Goal: Task Accomplishment & Management: Manage account settings

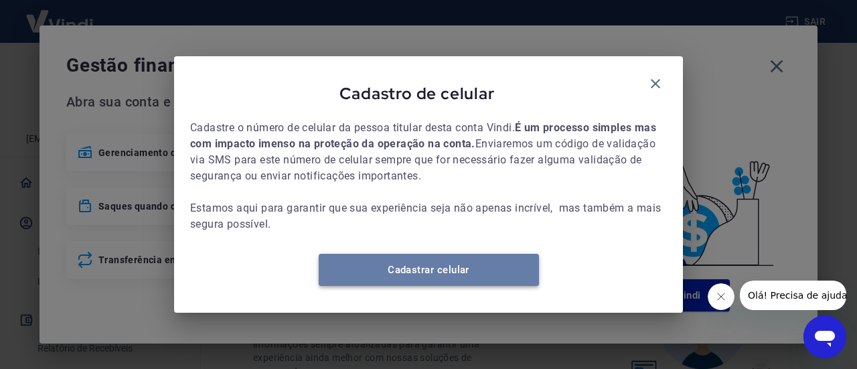
click at [441, 273] on link "Cadastrar celular" at bounding box center [429, 270] width 220 height 32
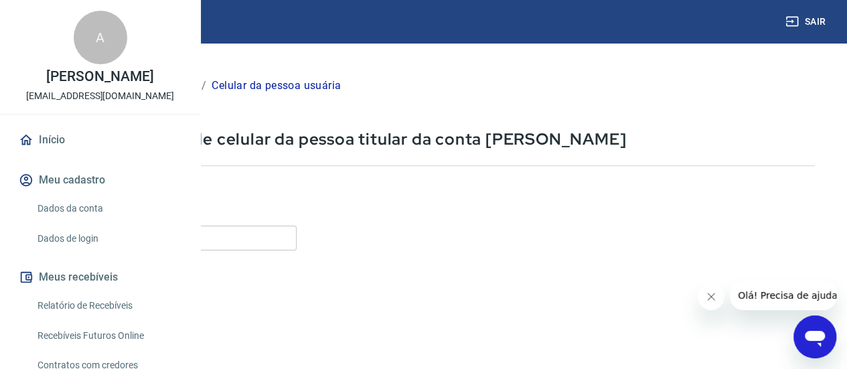
click at [291, 240] on input "Celular" at bounding box center [166, 238] width 259 height 25
type input "[PHONE_NUMBER]"
click at [297, 236] on input "[PHONE_NUMBER]" at bounding box center [166, 238] width 259 height 25
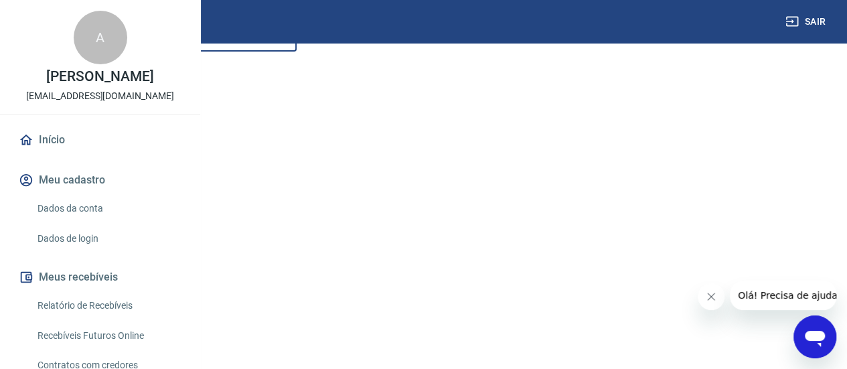
scroll to position [223, 0]
click at [112, 318] on button "Continuar" at bounding box center [74, 322] width 74 height 27
click at [112, 276] on button "Continuar" at bounding box center [74, 281] width 74 height 27
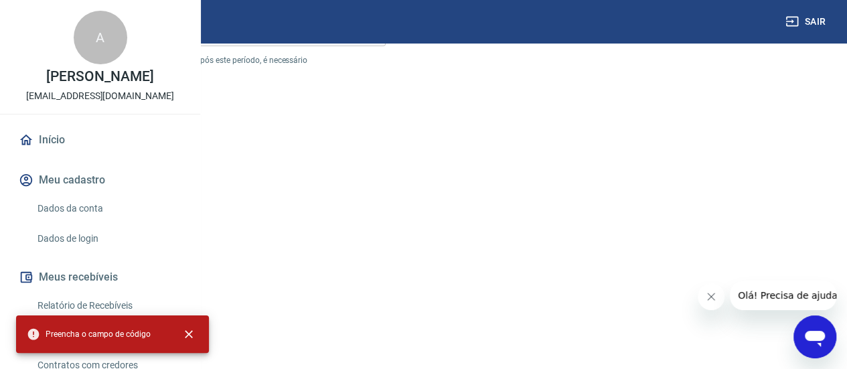
scroll to position [47, 0]
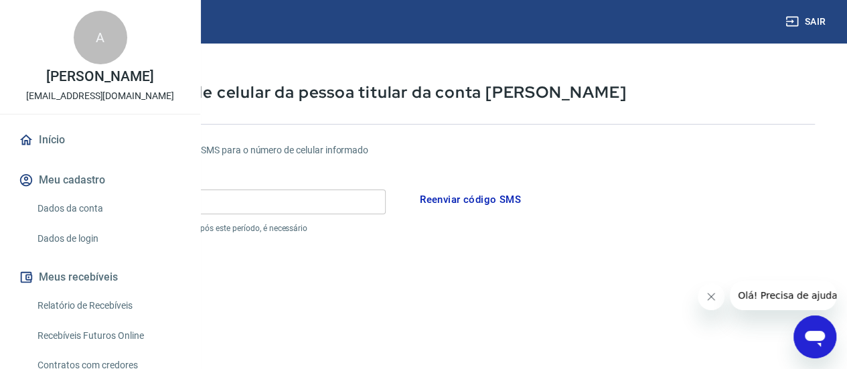
click at [528, 194] on button "Reenviar código SMS" at bounding box center [470, 199] width 116 height 28
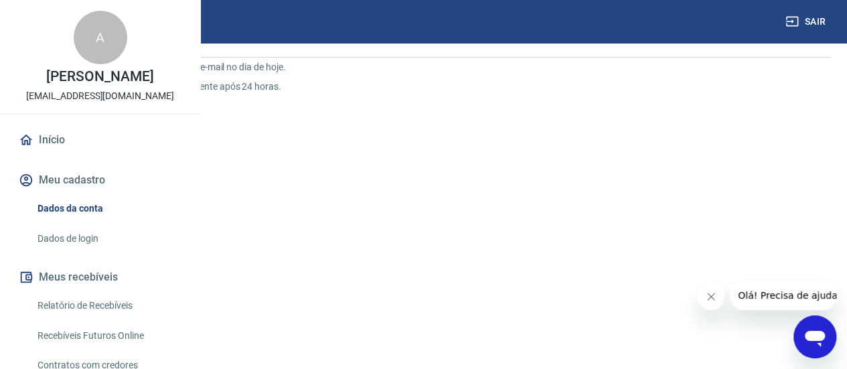
scroll to position [198, 0]
click at [76, 273] on link "Voltar" at bounding box center [46, 280] width 60 height 29
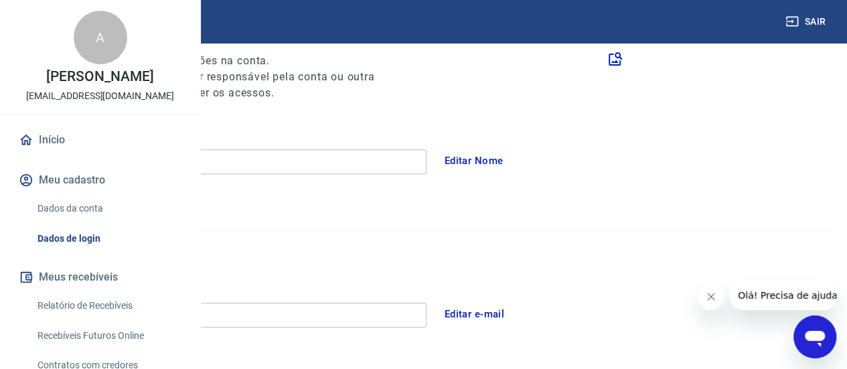
scroll to position [442, 0]
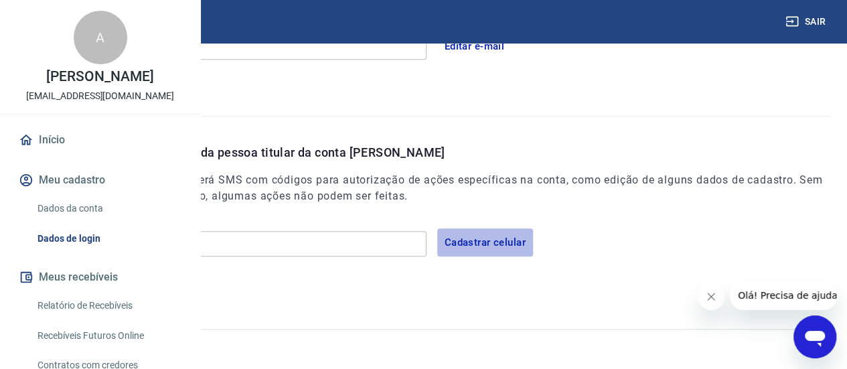
click at [533, 244] on button "Cadastrar celular" at bounding box center [485, 242] width 96 height 28
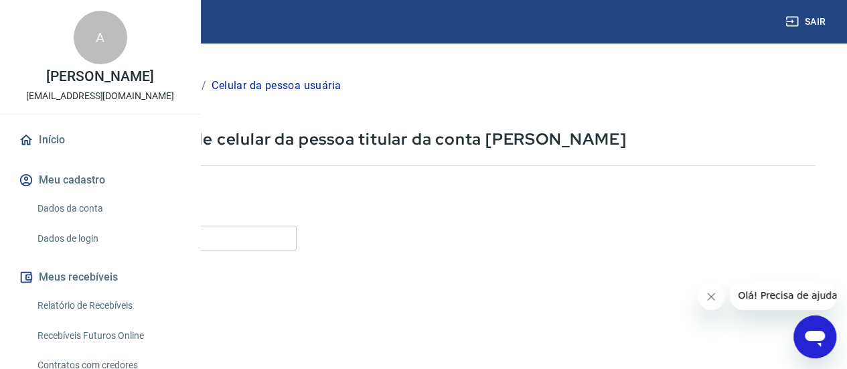
click at [297, 231] on input "Celular" at bounding box center [166, 238] width 259 height 25
type input "[PHONE_NUMBER]"
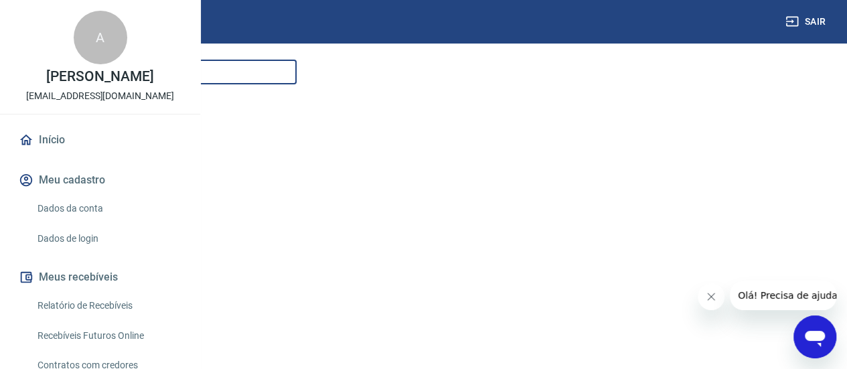
scroll to position [264, 0]
click at [112, 277] on button "Continuar" at bounding box center [74, 281] width 74 height 27
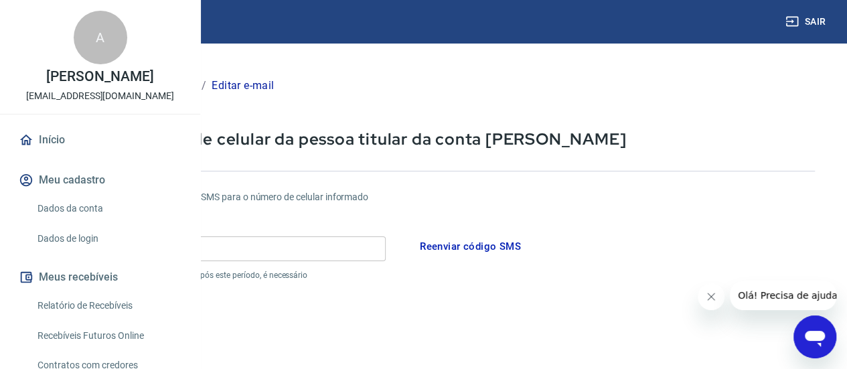
click at [528, 244] on button "Reenviar código SMS" at bounding box center [470, 246] width 116 height 28
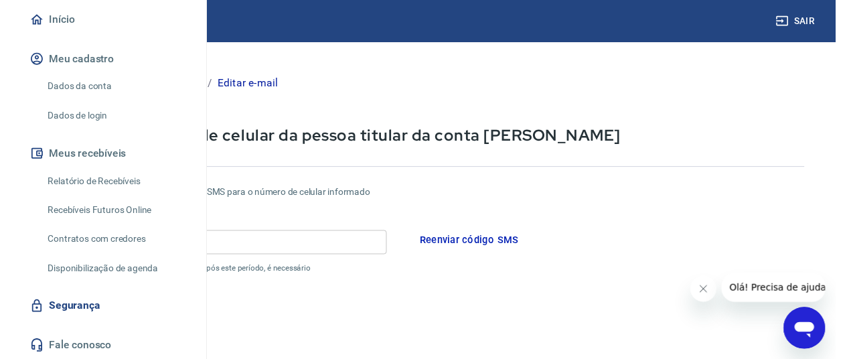
scroll to position [134, 0]
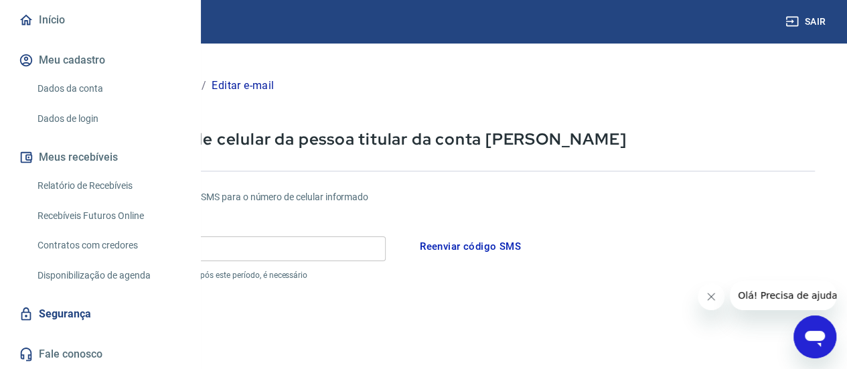
click at [98, 200] on link "Relatório de Recebíveis" at bounding box center [108, 185] width 152 height 27
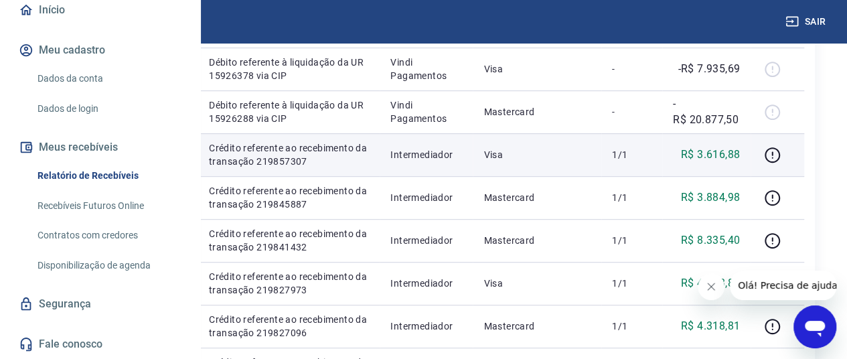
scroll to position [268, 0]
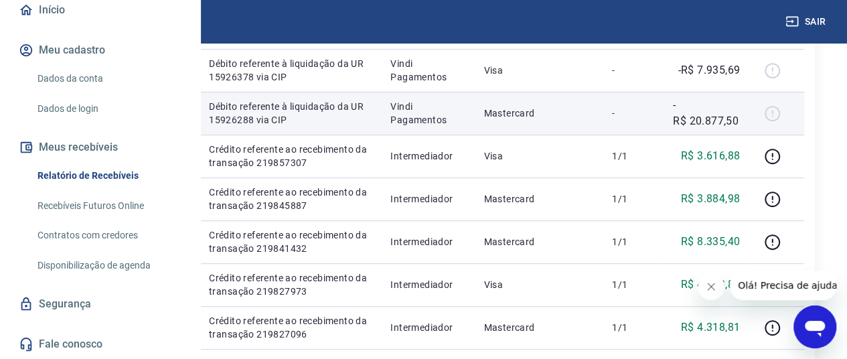
click at [793, 124] on div at bounding box center [777, 112] width 32 height 21
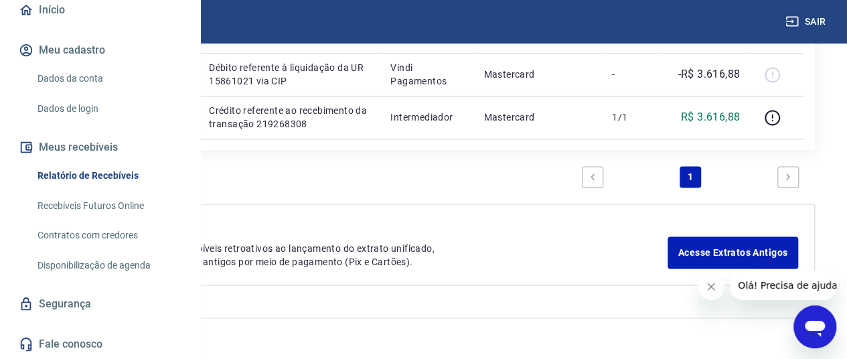
scroll to position [1562, 0]
click at [795, 187] on link "Next page" at bounding box center [787, 176] width 21 height 21
click at [589, 181] on icon "Previous page" at bounding box center [592, 176] width 9 height 9
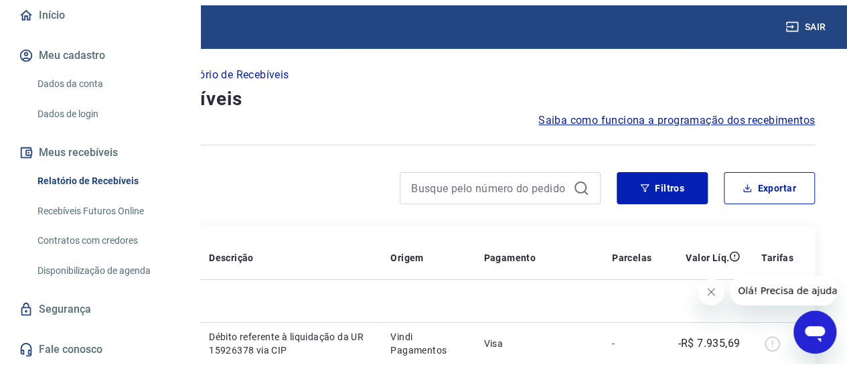
scroll to position [0, 0]
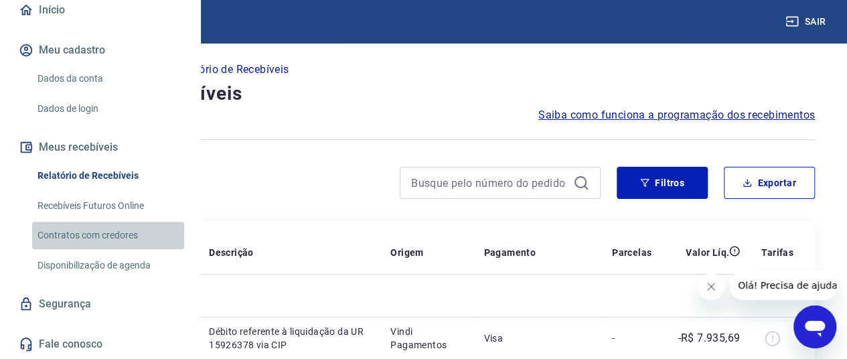
click at [128, 249] on link "Contratos com credores" at bounding box center [108, 235] width 152 height 27
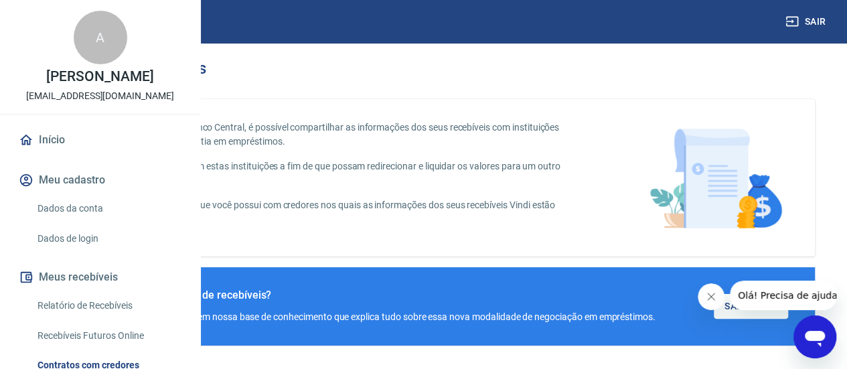
click at [710, 303] on button "Fechar mensagem da empresa" at bounding box center [711, 296] width 27 height 27
